Goal: Obtain resource: Download file/media

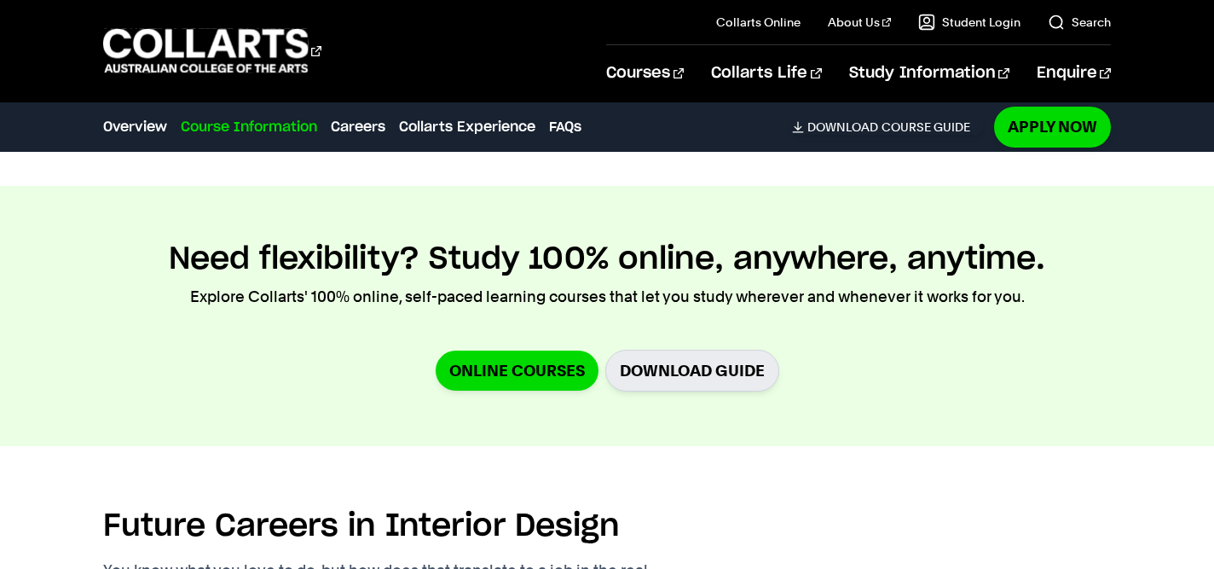
scroll to position [2314, 0]
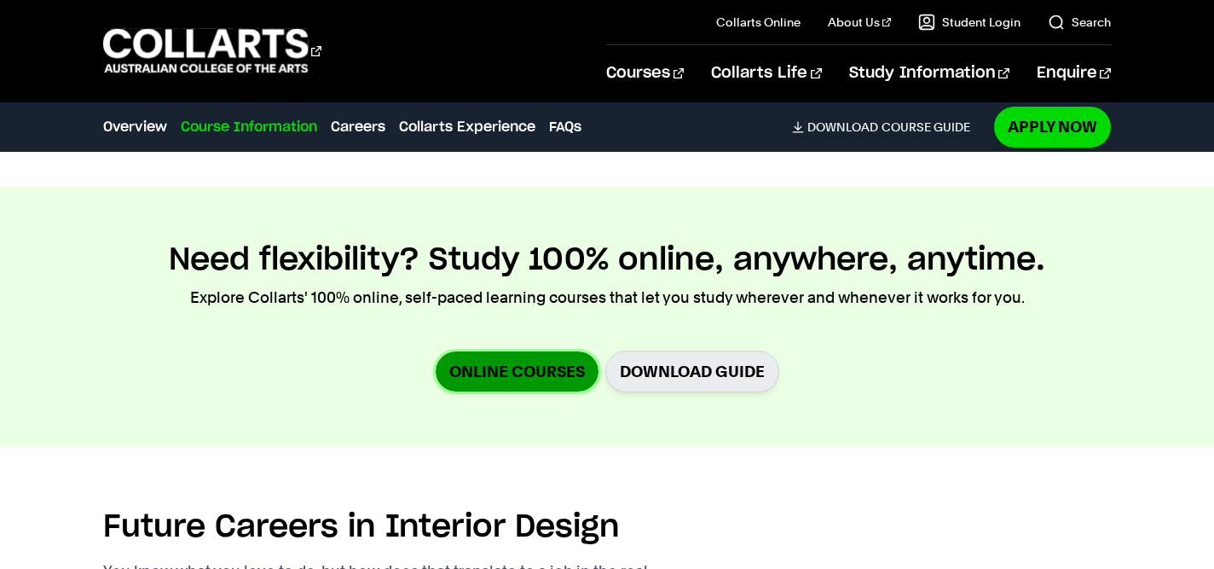
click at [522, 356] on link "Online Courses" at bounding box center [517, 371] width 163 height 40
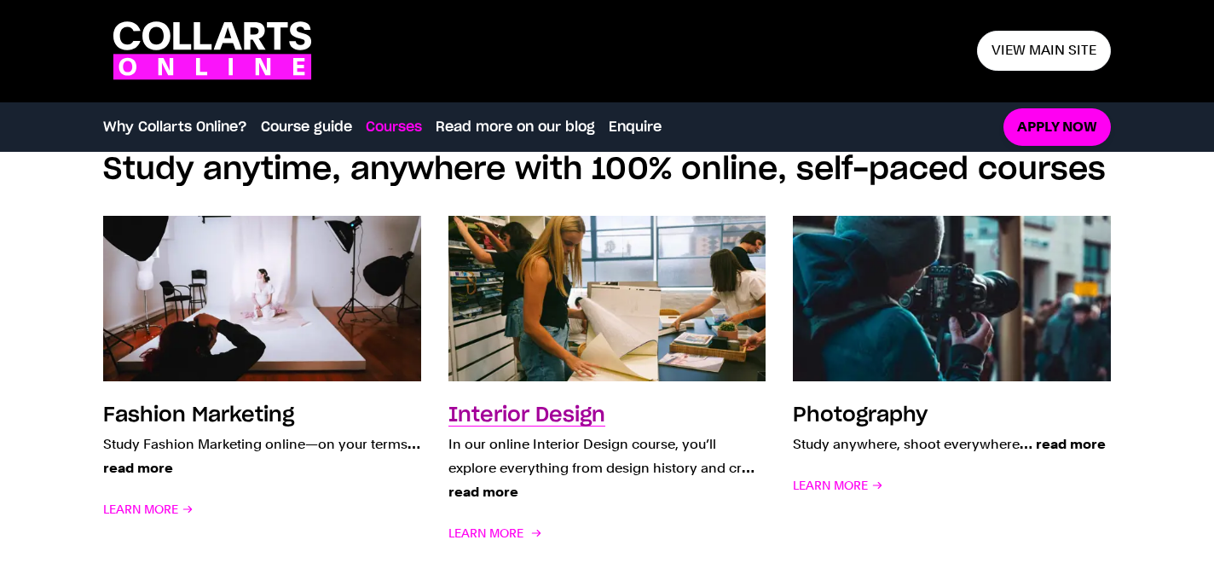
scroll to position [1233, 0]
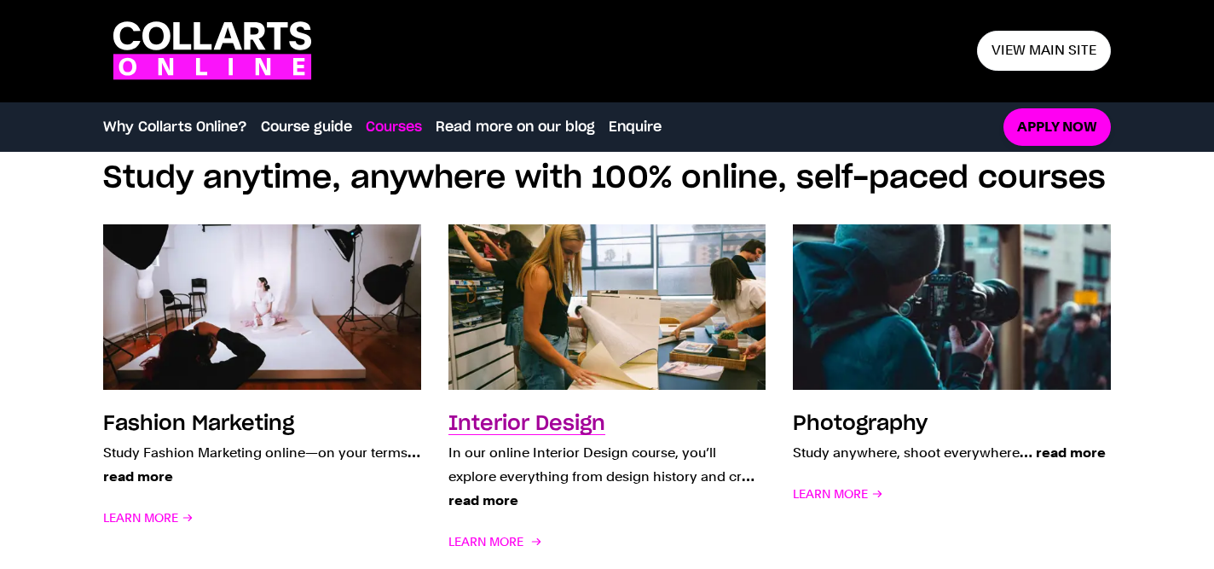
click at [524, 419] on h3 "Interior Design" at bounding box center [526, 423] width 157 height 20
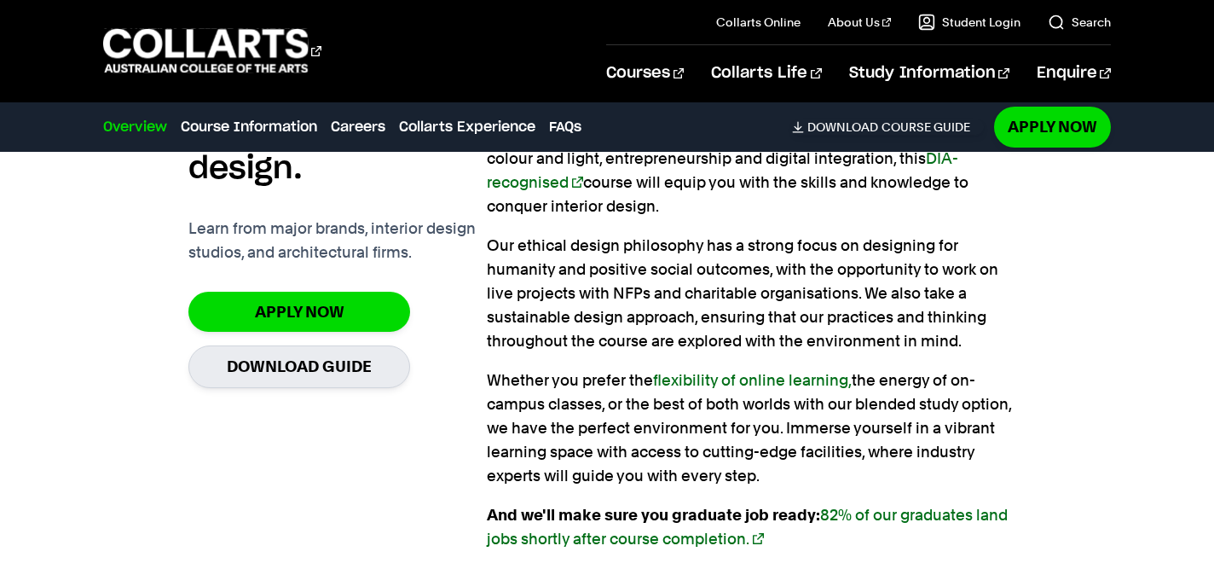
scroll to position [1291, 0]
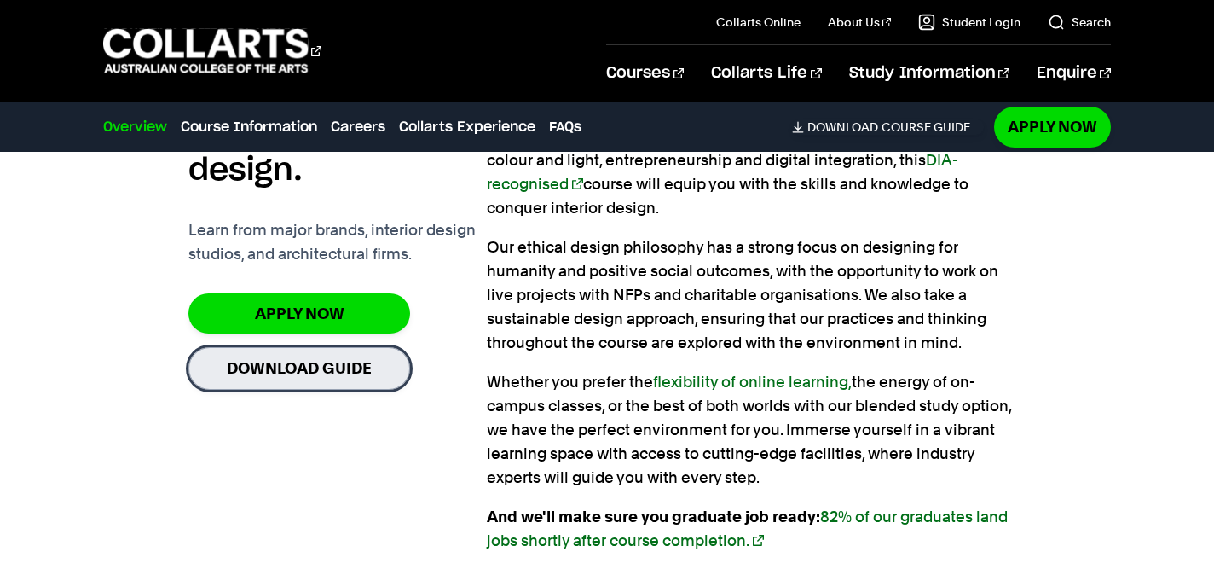
click at [335, 367] on link "Download Guide" at bounding box center [299, 368] width 222 height 42
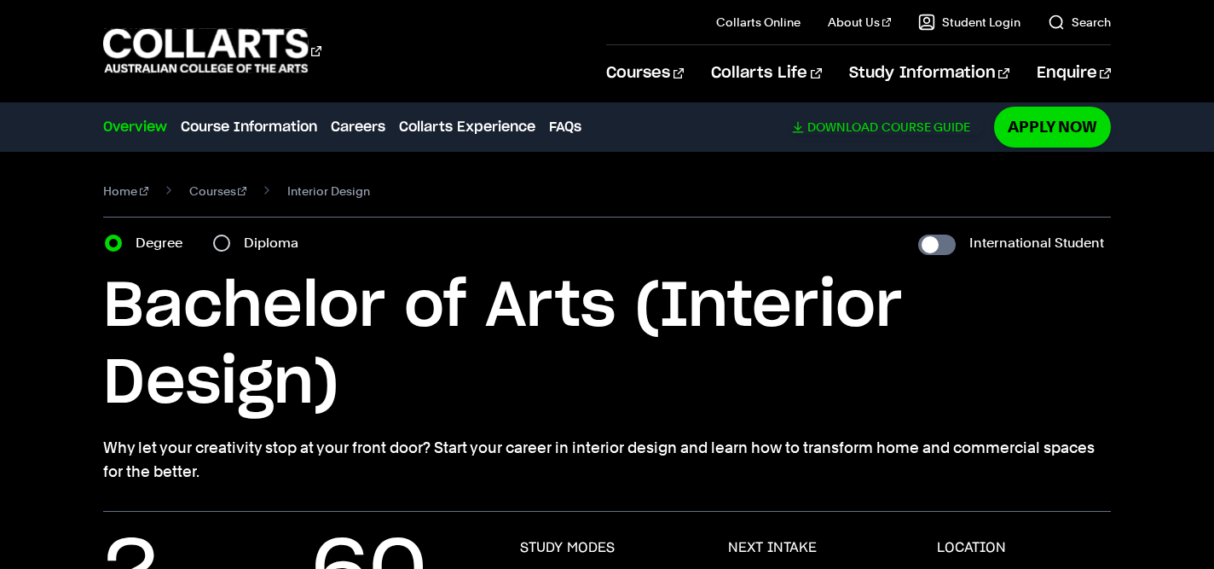
click at [892, 130] on link "Download Course Guide" at bounding box center [888, 126] width 192 height 15
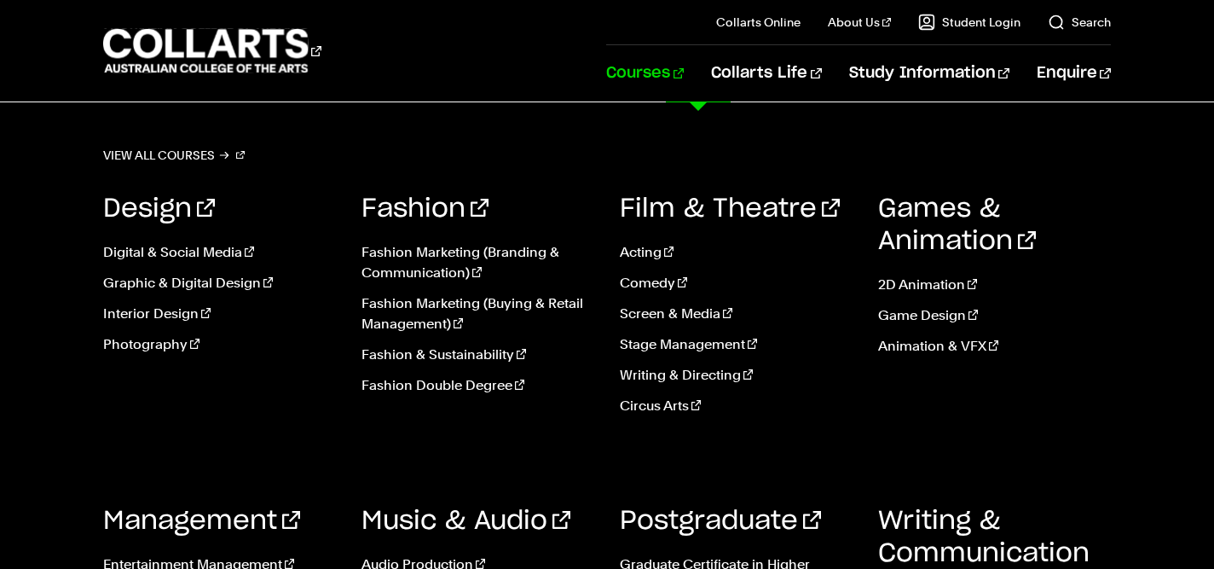
scroll to position [484, 0]
click at [790, 517] on link "Postgraduate" at bounding box center [720, 521] width 201 height 26
drag, startPoint x: 1185, startPoint y: 443, endPoint x: 1184, endPoint y: 354, distance: 89.5
click at [1184, 354] on div "View all courses Design Digital & Social Media Graphic & Digital Design Interio…" at bounding box center [607, 432] width 1214 height 660
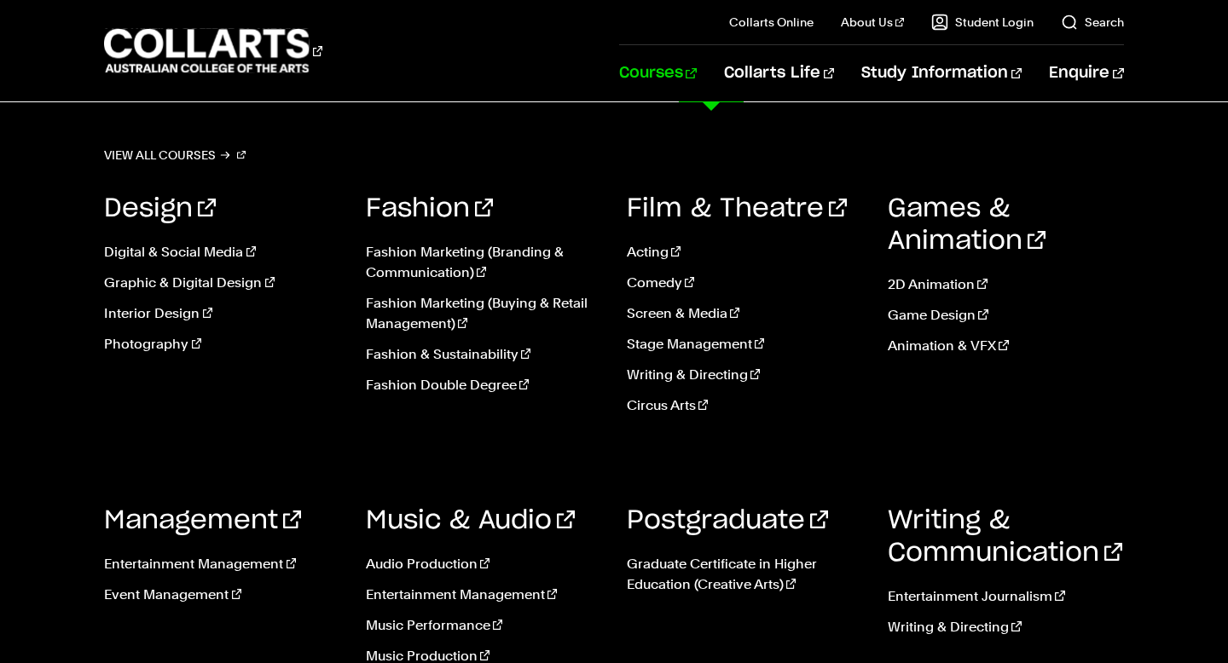
scroll to position [321, 0]
click at [206, 254] on link "Digital & Social Media" at bounding box center [221, 252] width 235 height 20
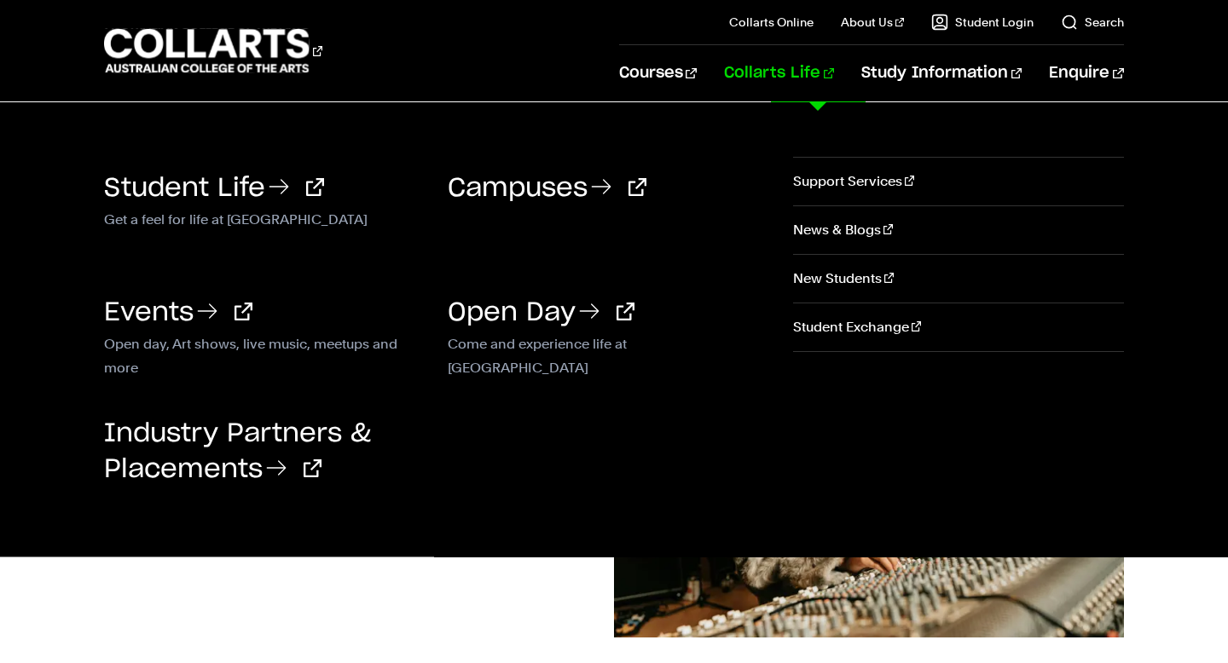
click at [834, 58] on link "Collarts Life" at bounding box center [779, 73] width 110 height 56
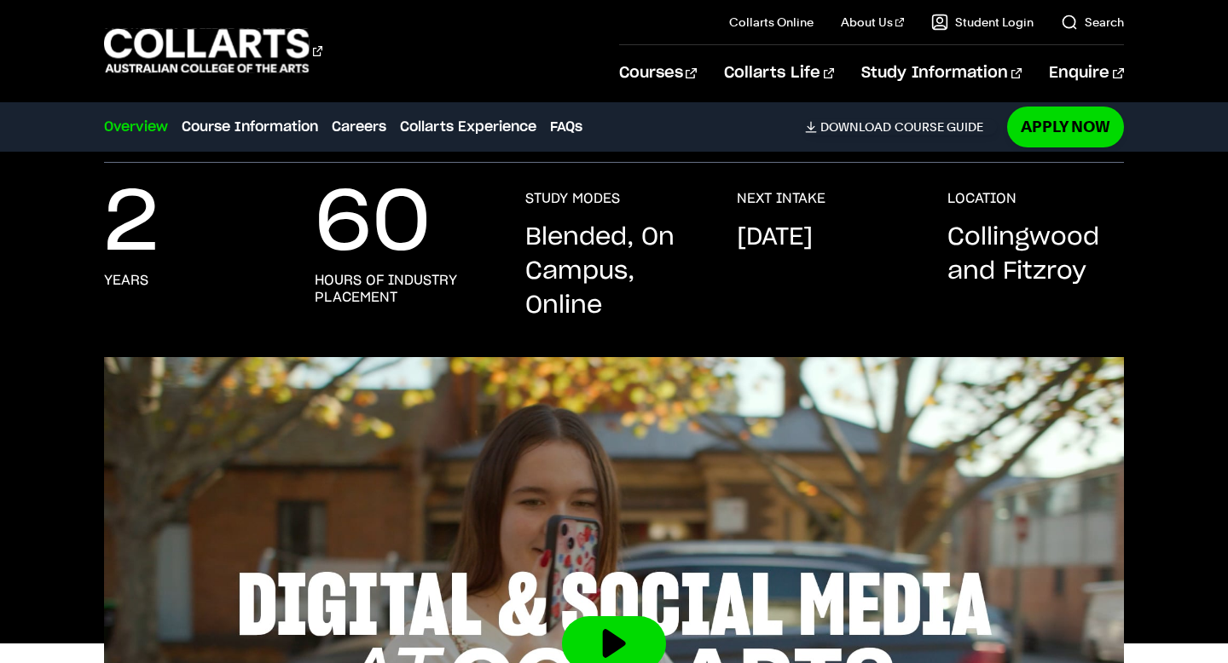
scroll to position [328, 0]
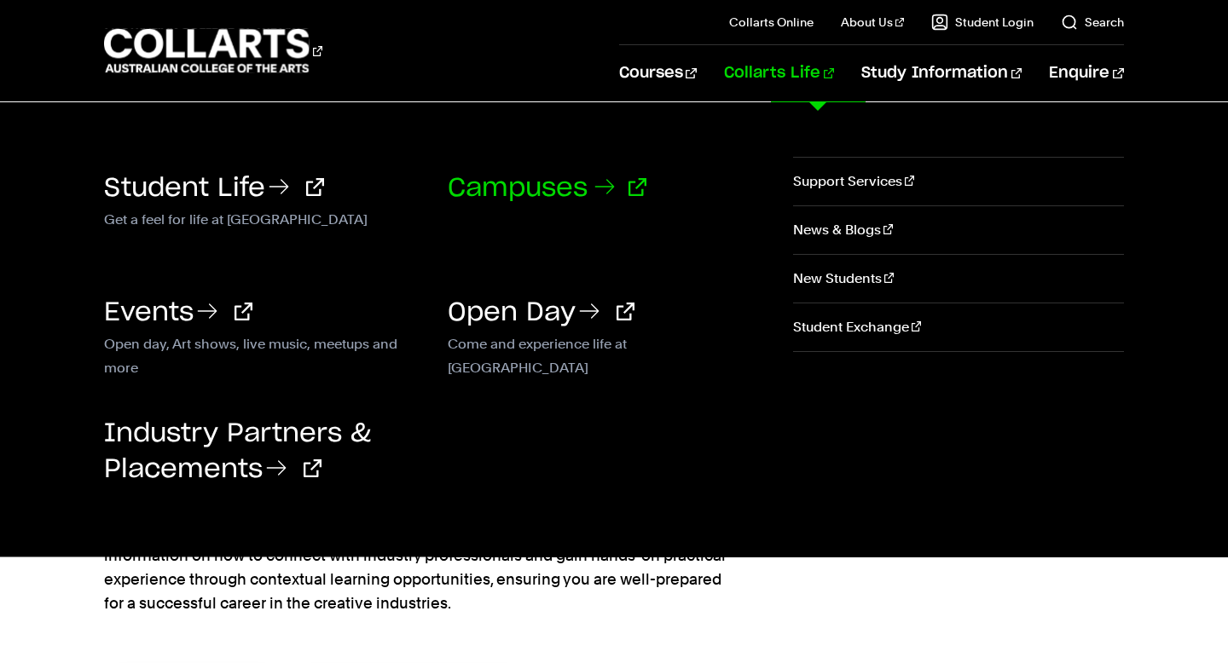
click at [545, 186] on link "Campuses" at bounding box center [547, 189] width 199 height 26
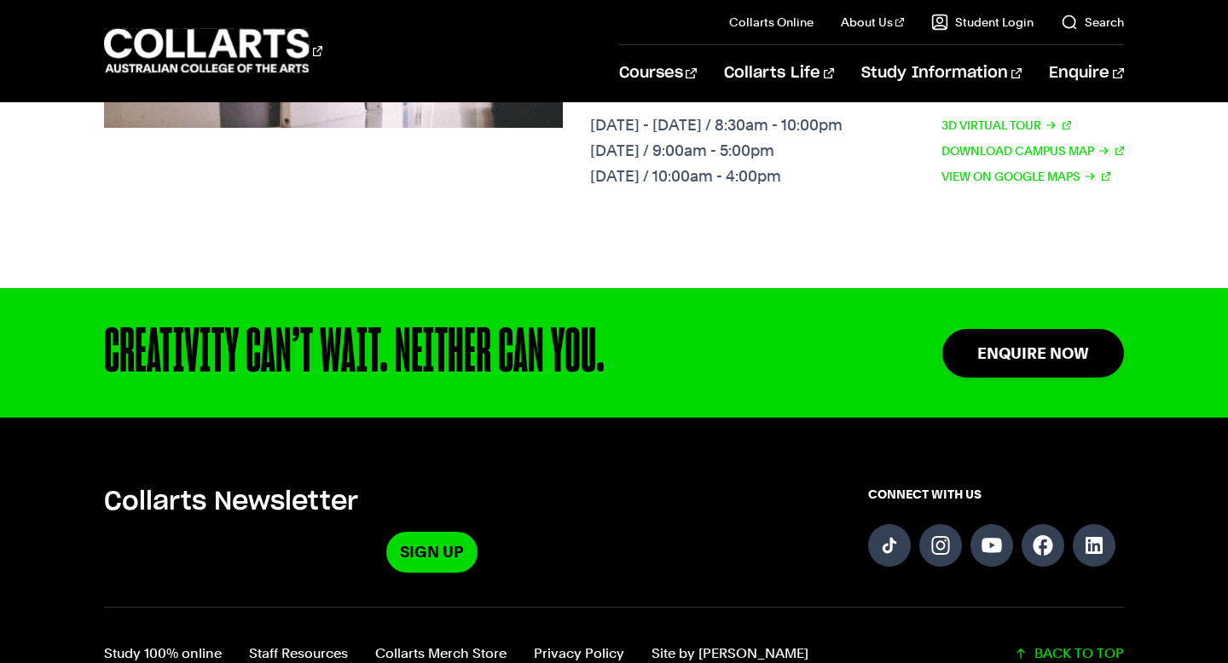
scroll to position [2325, 0]
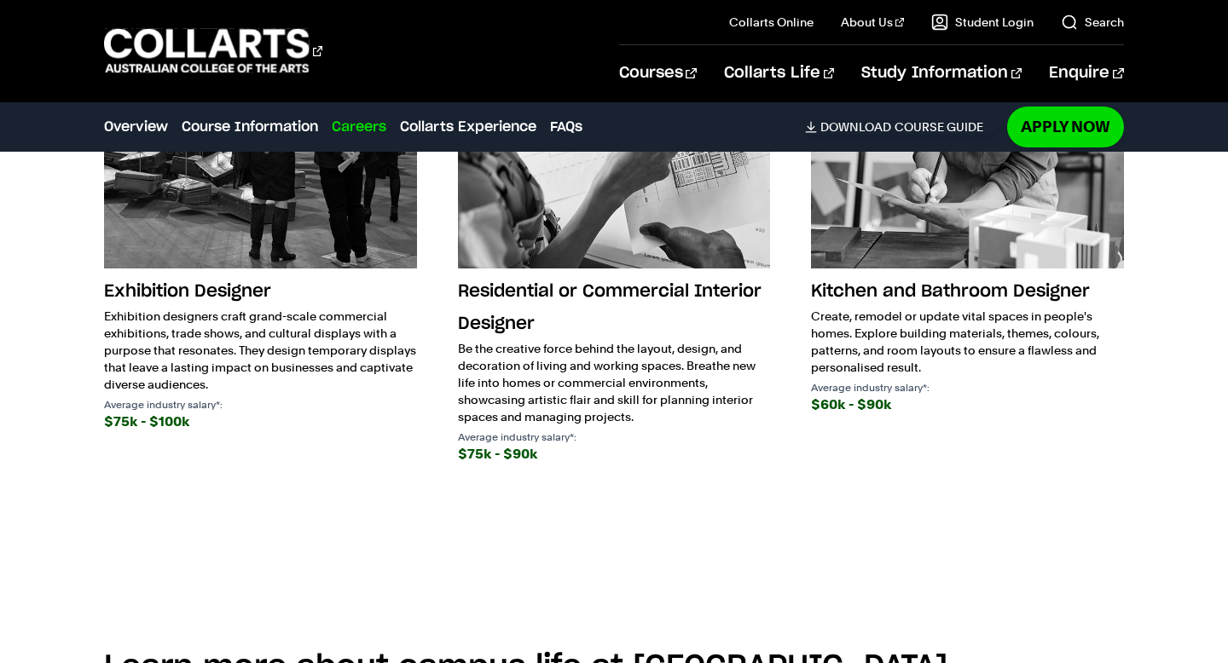
scroll to position [3027, 0]
